Goal: Find specific page/section: Find specific page/section

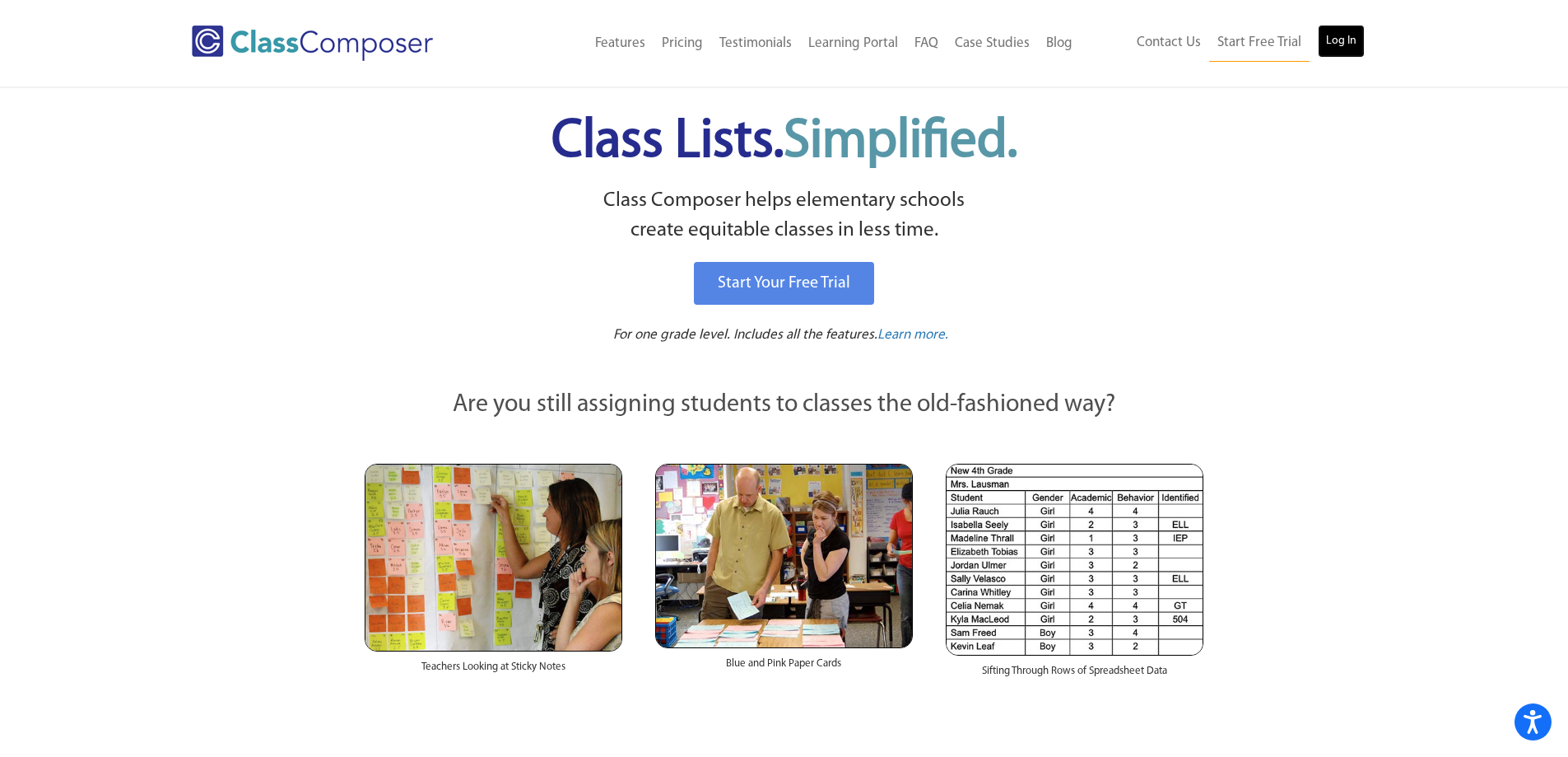
click at [1328, 44] on link "Log In" at bounding box center [1341, 41] width 47 height 33
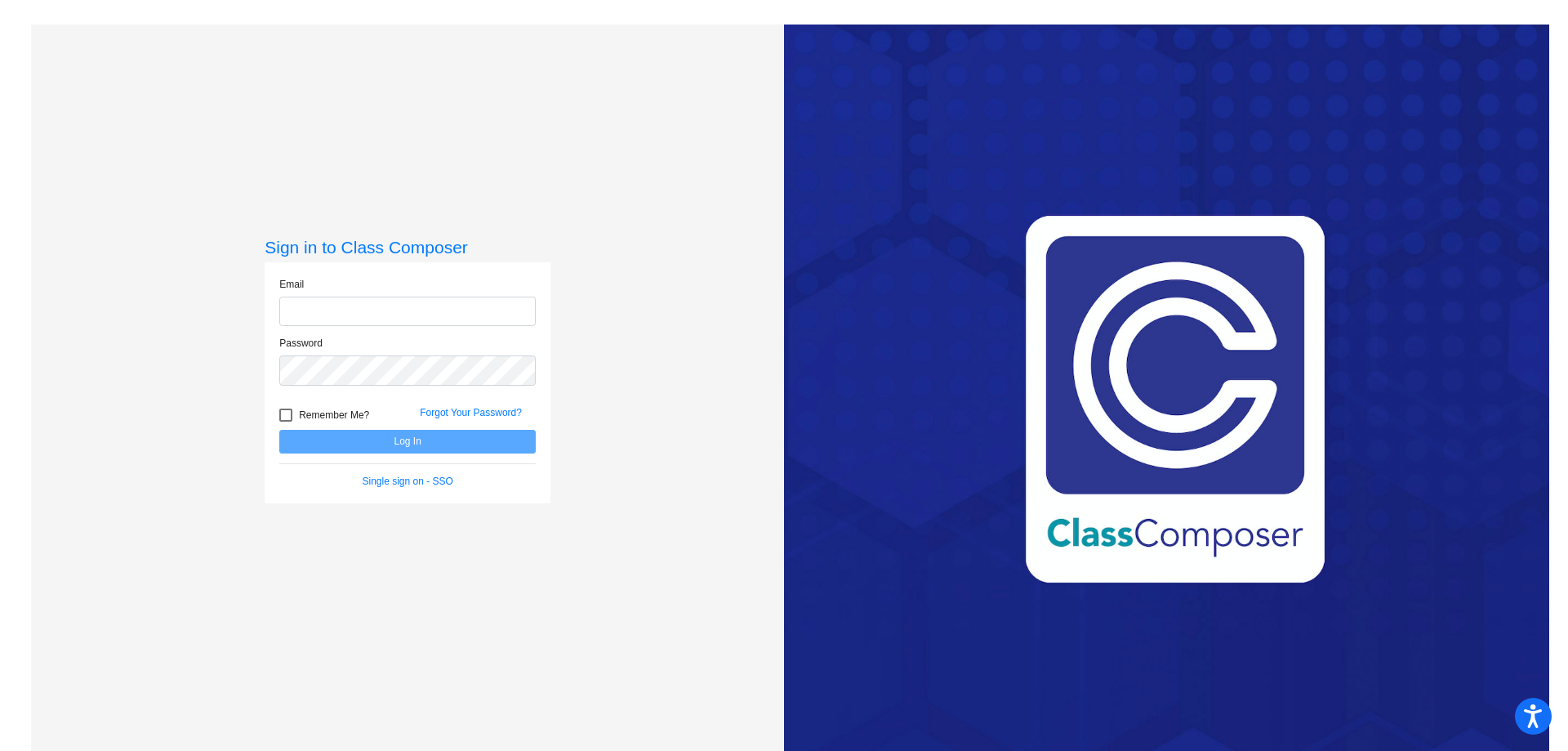
click at [0, 750] on com-1password-button at bounding box center [0, 751] width 0 height 0
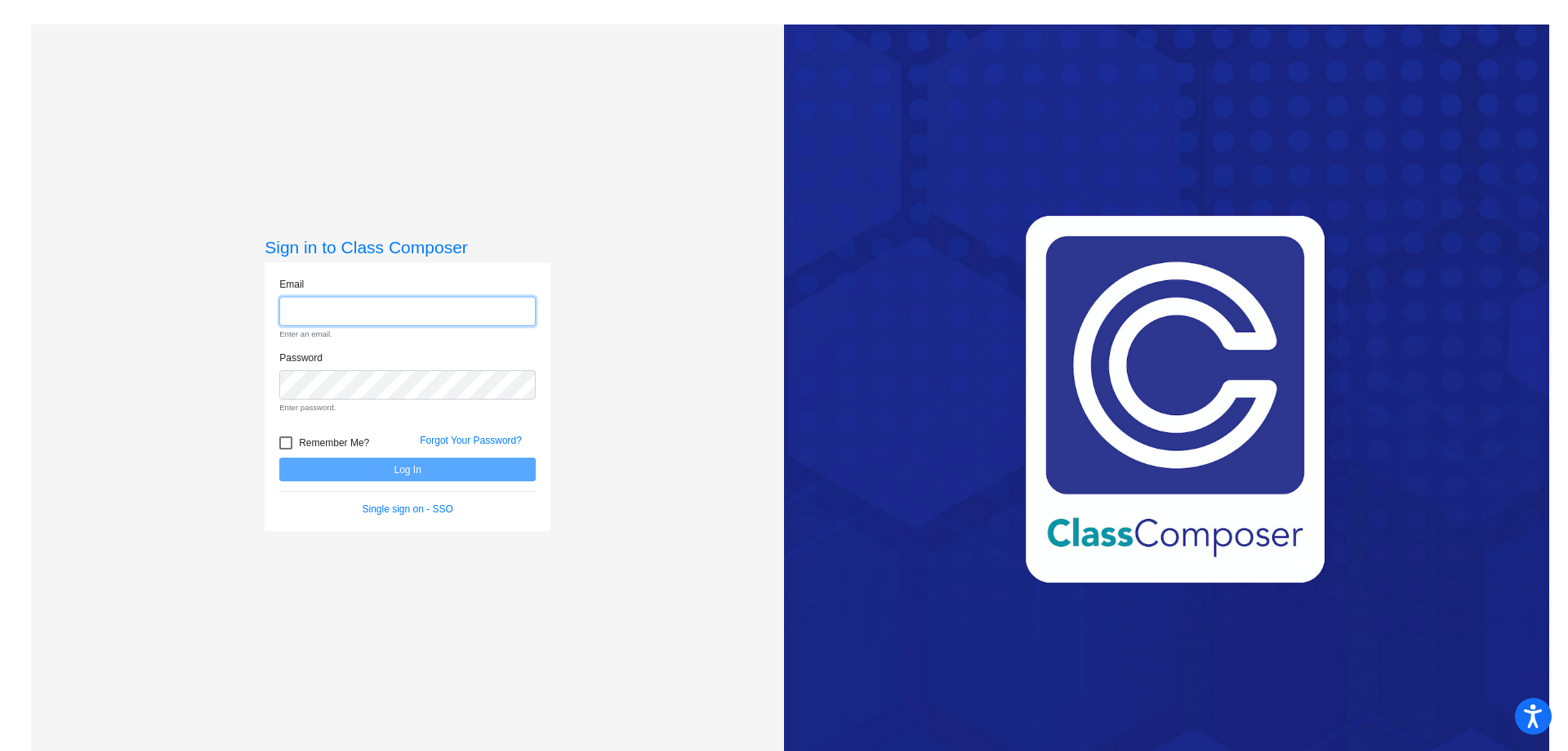
type input "[PERSON_NAME][EMAIL_ADDRESS][DOMAIN_NAME]"
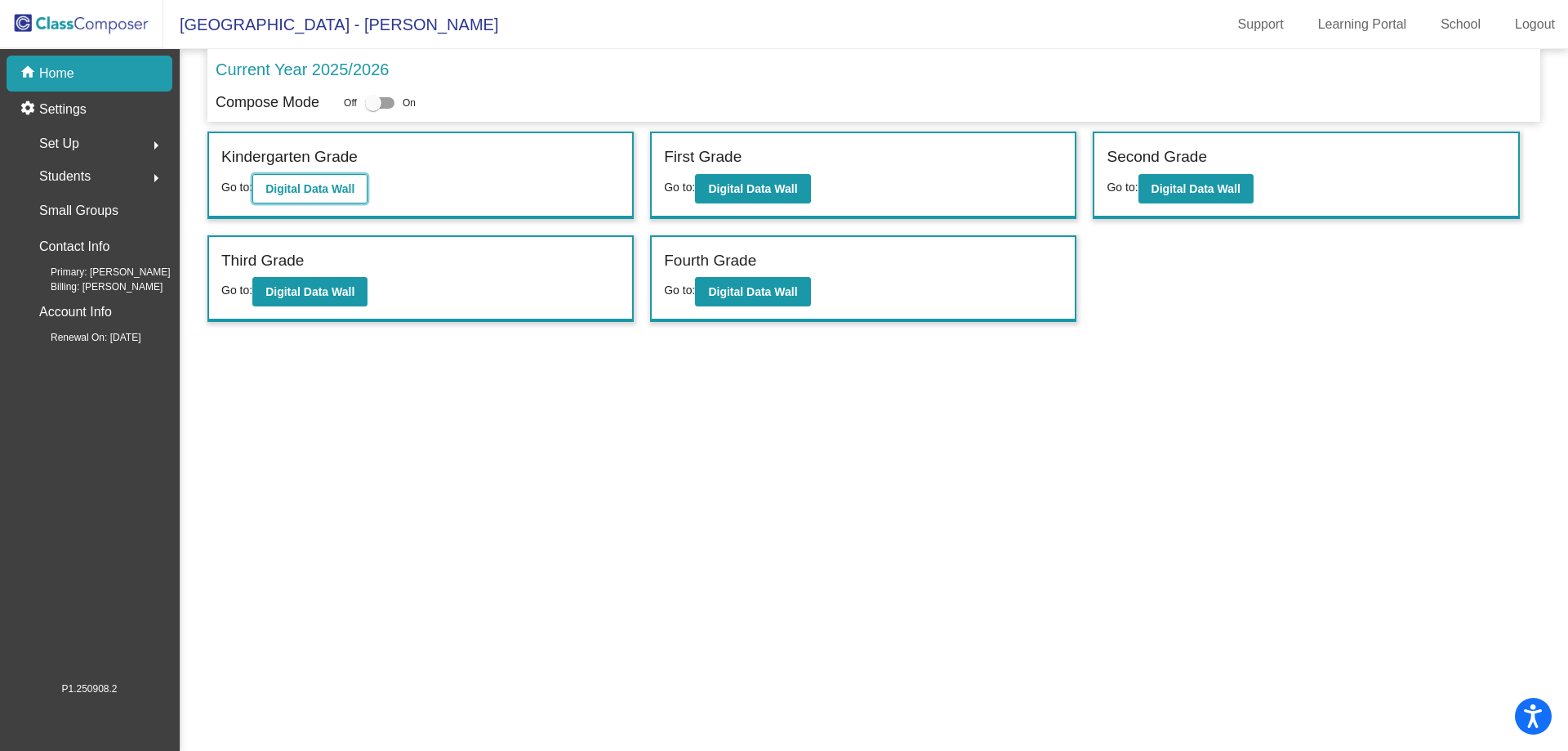
click at [336, 188] on b "Digital Data Wall" at bounding box center [310, 188] width 89 height 13
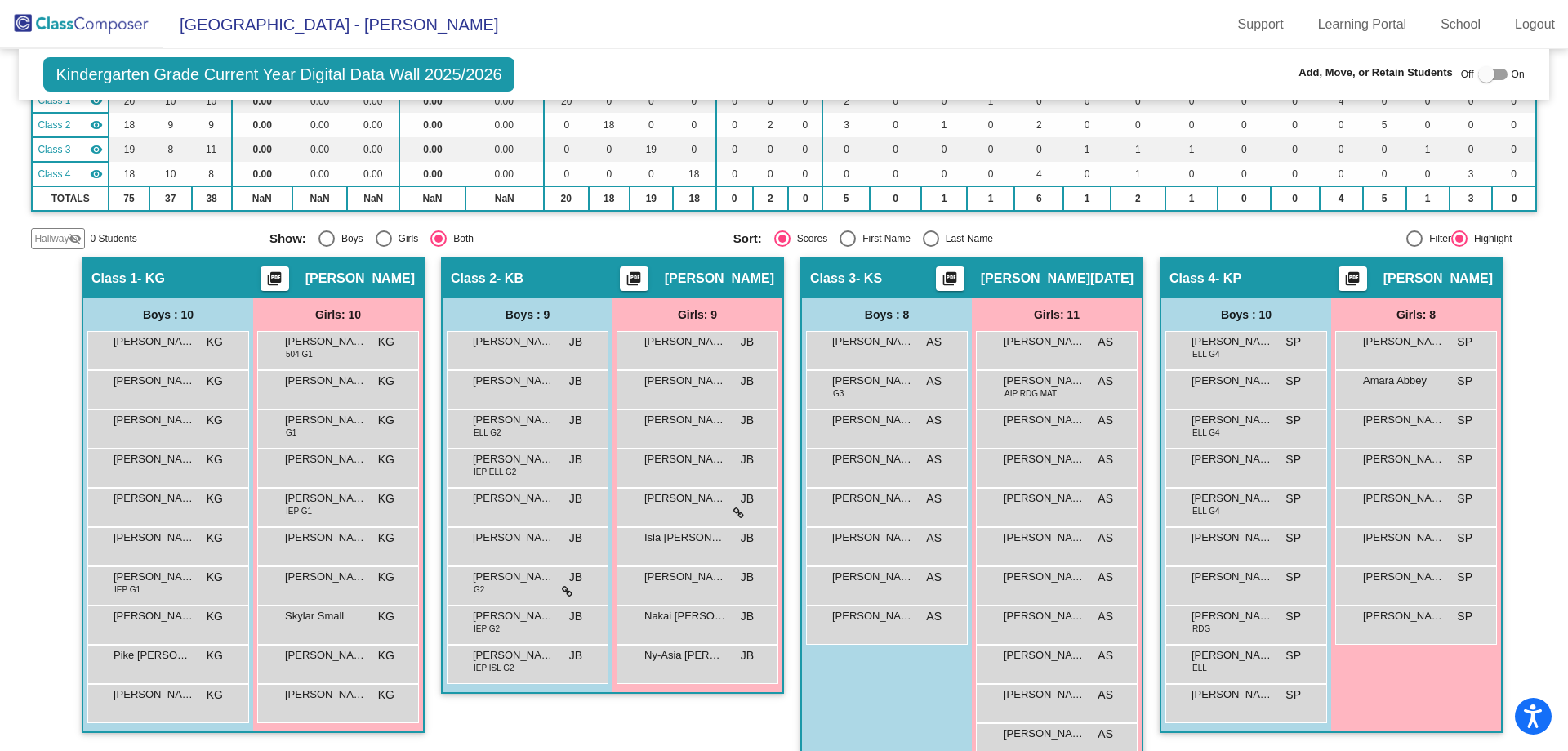
scroll to position [199, 0]
